Goal: Find specific page/section: Find specific page/section

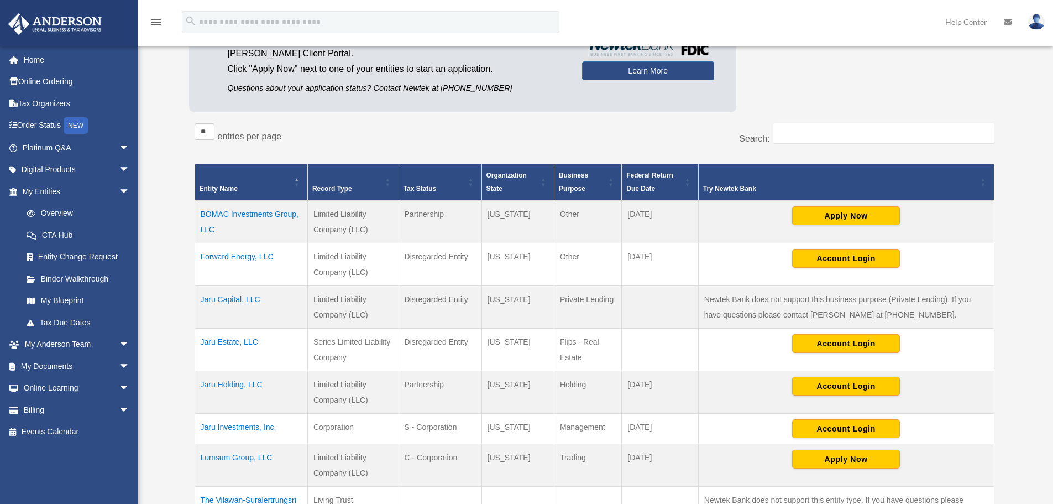
scroll to position [166, 0]
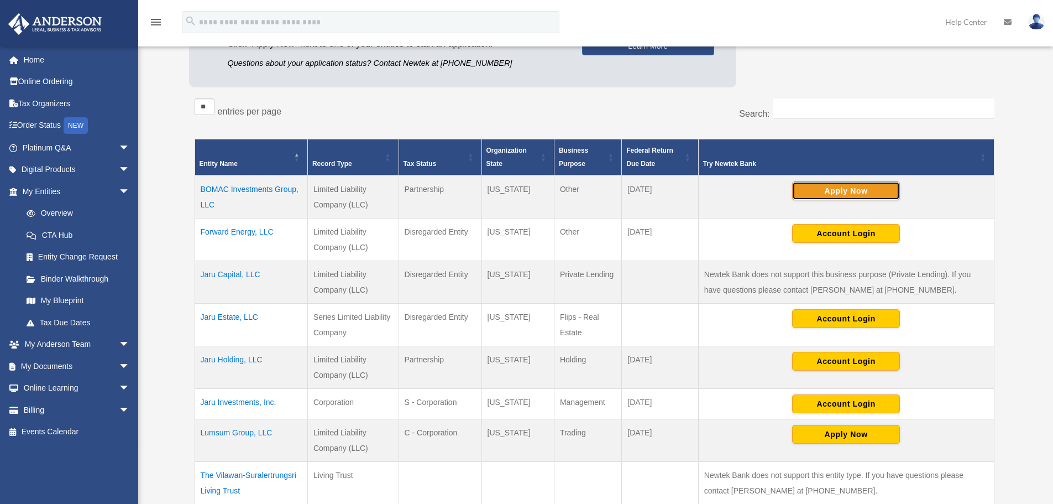
click at [848, 190] on button "Apply Now" at bounding box center [846, 190] width 108 height 19
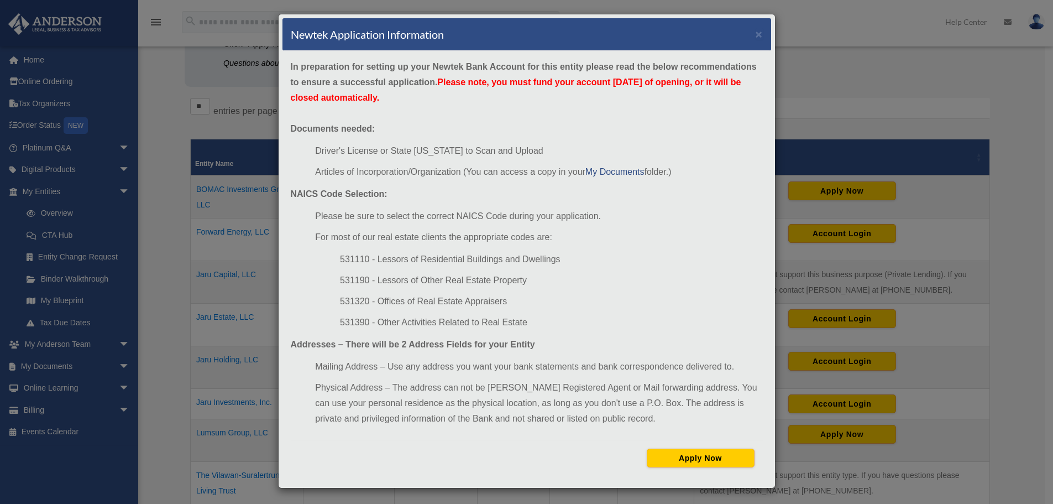
scroll to position [4, 0]
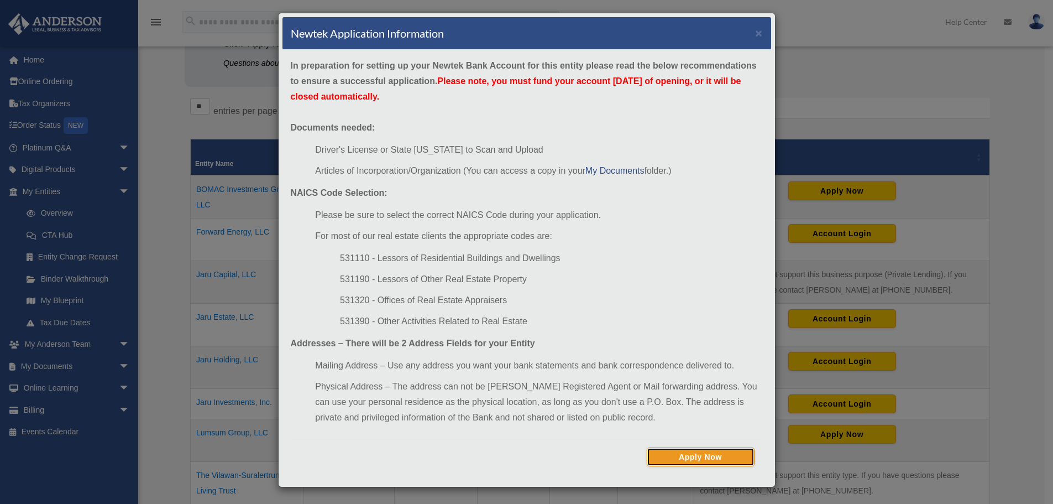
click at [688, 462] on button "Apply Now" at bounding box center [701, 456] width 108 height 19
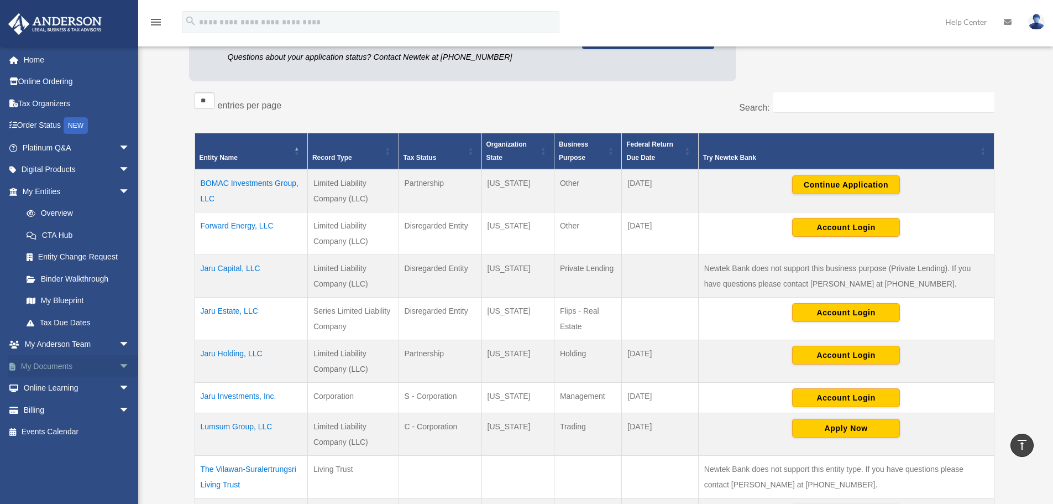
click at [69, 365] on link "My Documents arrow_drop_down" at bounding box center [77, 366] width 139 height 22
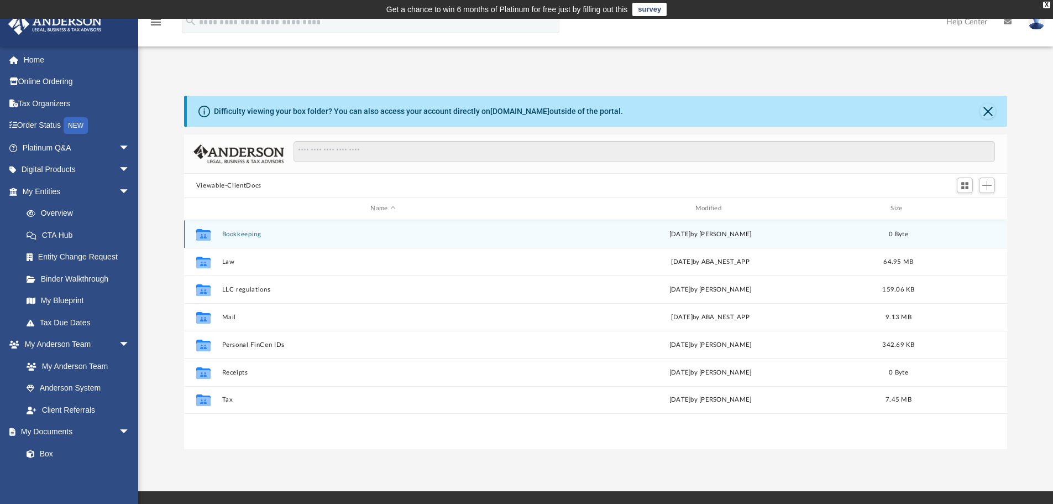
scroll to position [243, 815]
